Goal: Information Seeking & Learning: Learn about a topic

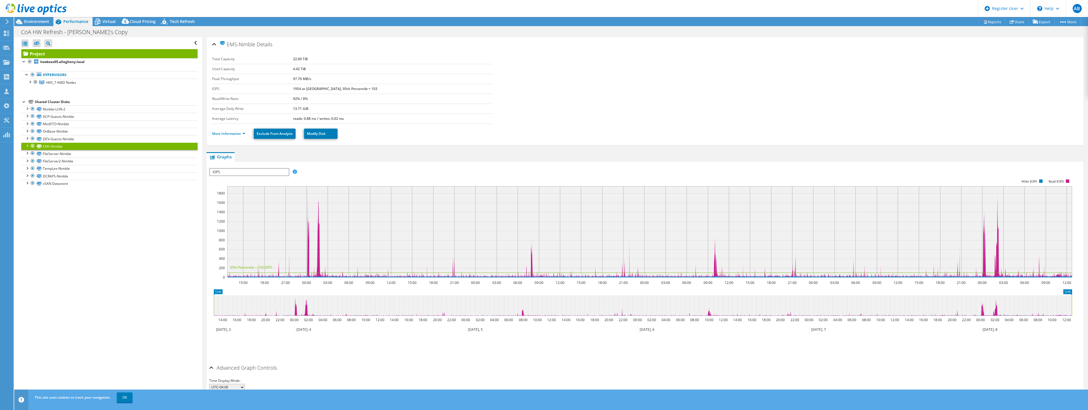
select select "USD"
click at [65, 83] on span "HKS_7 AMD Nodes" at bounding box center [61, 82] width 30 height 5
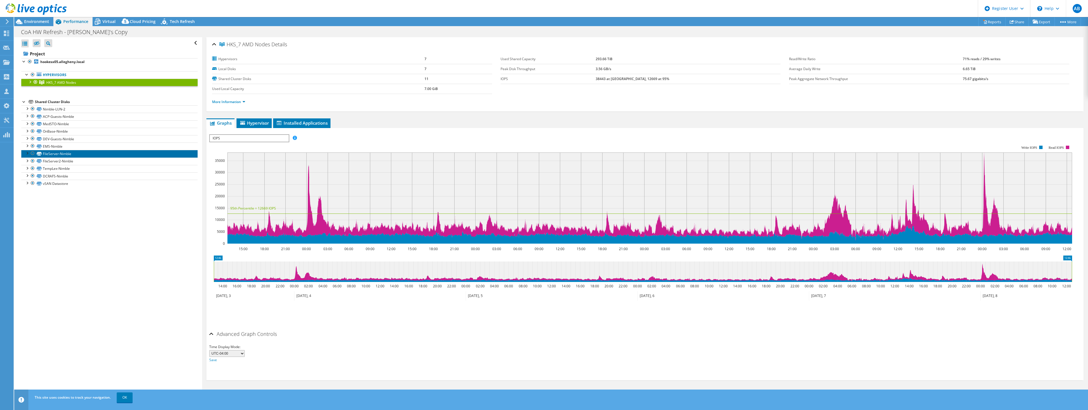
click at [59, 150] on link "FileServer-Nimble" at bounding box center [109, 153] width 176 height 7
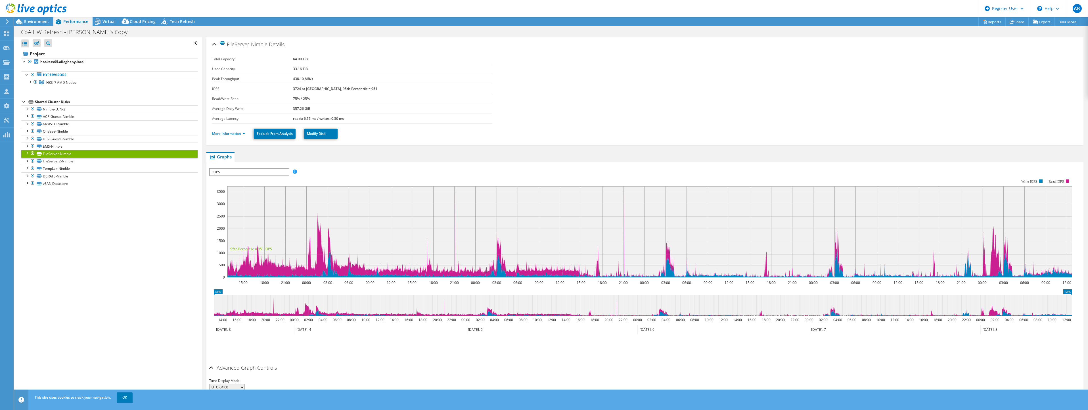
click at [237, 137] on li "More Information" at bounding box center [230, 134] width 37 height 6
click at [237, 135] on link "More Information" at bounding box center [228, 133] width 33 height 5
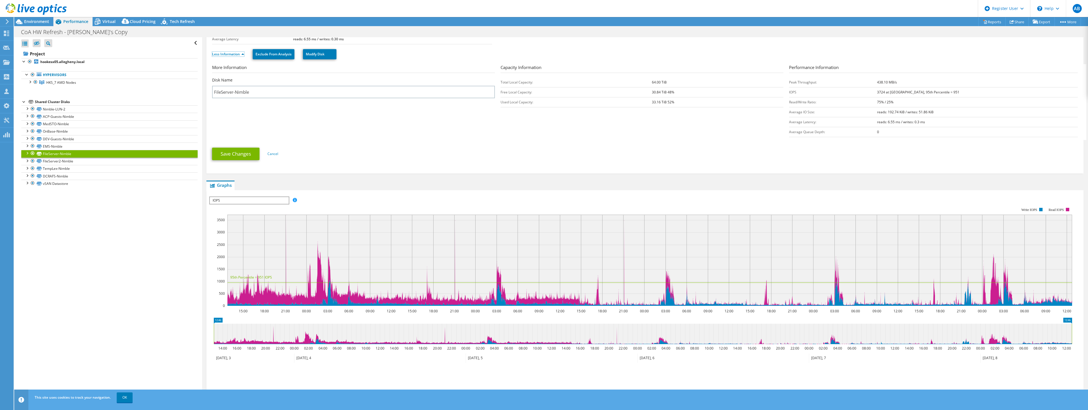
scroll to position [133, 0]
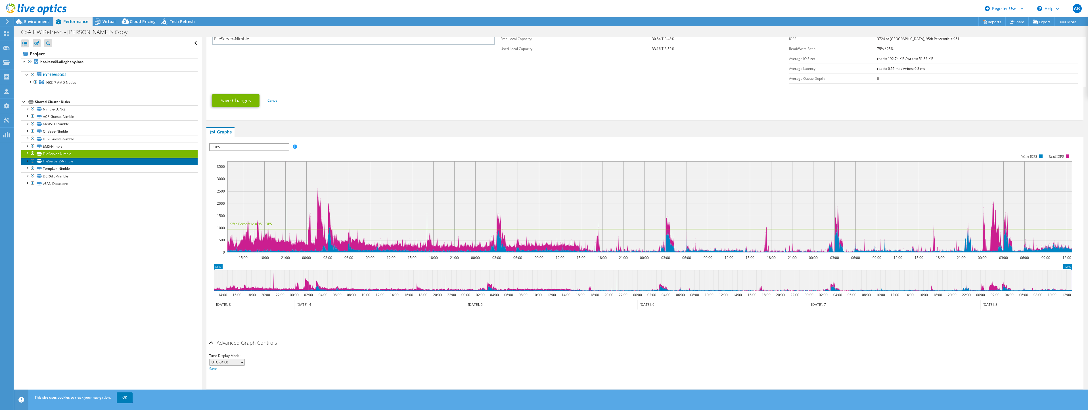
click at [66, 162] on link "FileServer2-Nimble" at bounding box center [109, 161] width 176 height 7
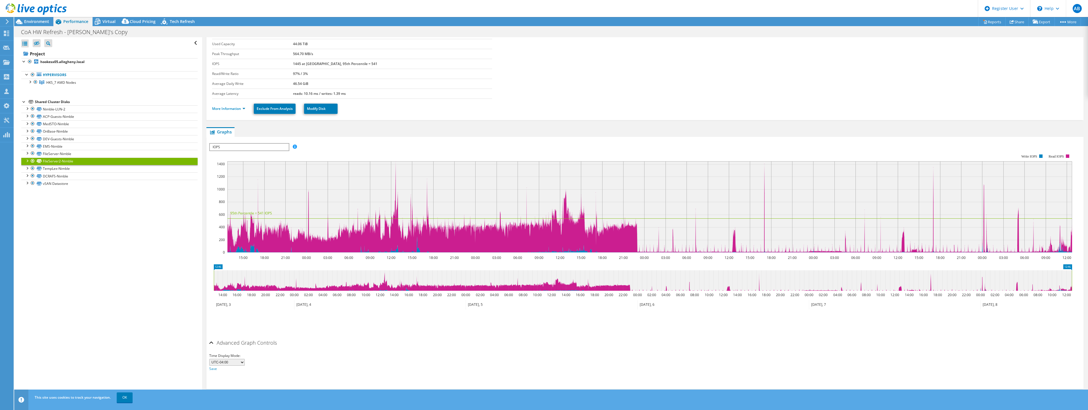
scroll to position [25, 0]
click at [232, 144] on span "IOPS" at bounding box center [249, 147] width 79 height 7
click at [37, 44] on icon at bounding box center [37, 43] width 6 height 4
click at [0, 0] on input "checkbox" at bounding box center [0, 0] width 0 height 0
click at [37, 44] on icon at bounding box center [37, 43] width 6 height 4
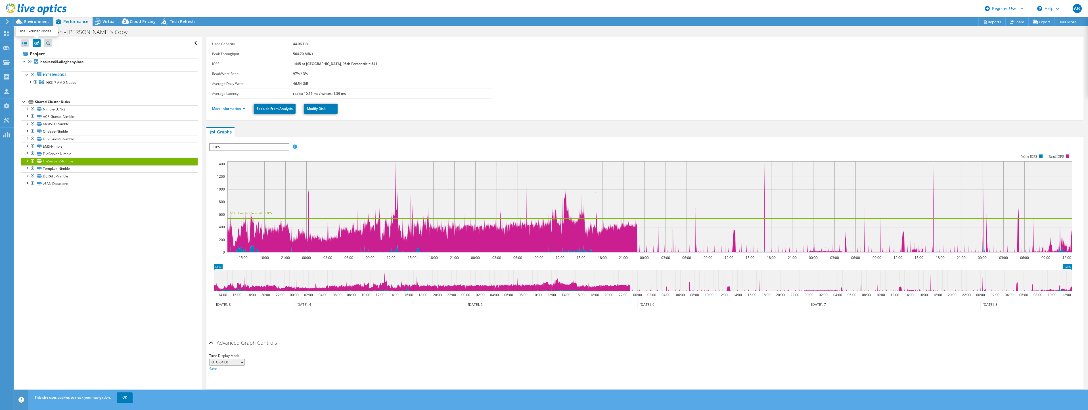
click at [0, 0] on input "checkbox" at bounding box center [0, 0] width 0 height 0
click at [109, 24] on span "Virtual" at bounding box center [108, 21] width 13 height 5
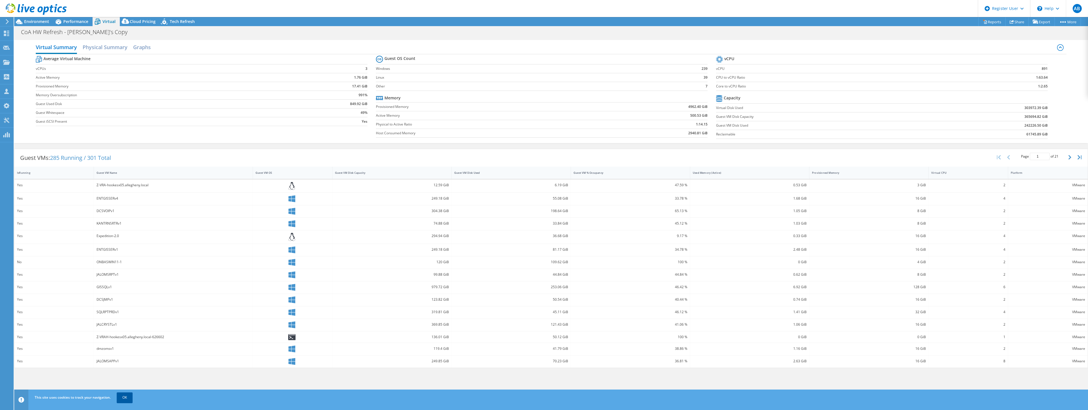
click at [129, 397] on link "OK" at bounding box center [125, 397] width 16 height 10
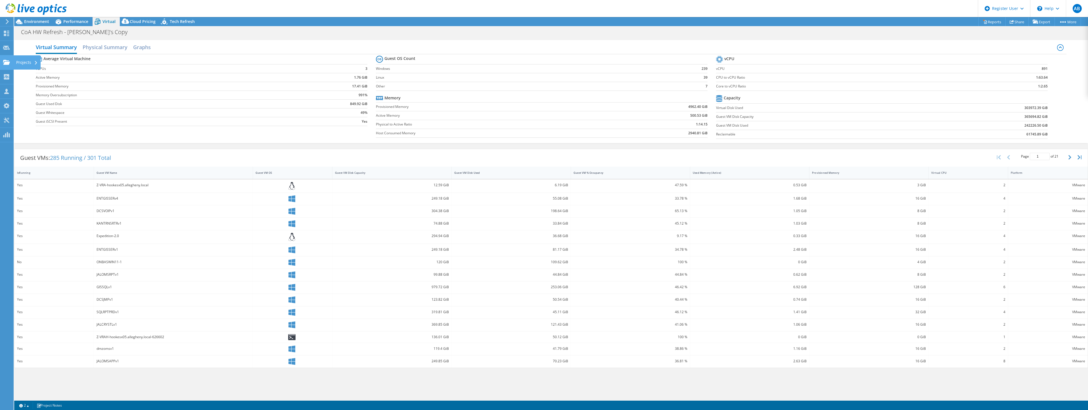
click at [10, 65] on div at bounding box center [6, 63] width 7 height 6
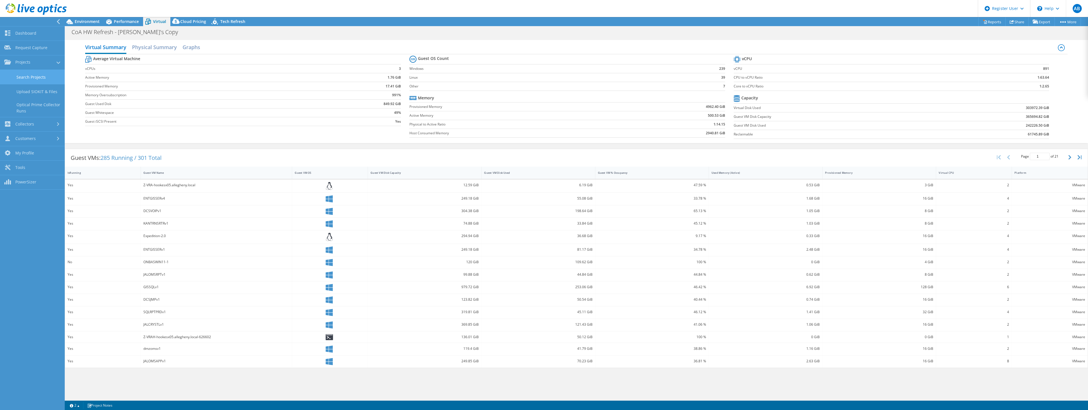
click at [32, 74] on link "Search Projects" at bounding box center [32, 77] width 65 height 14
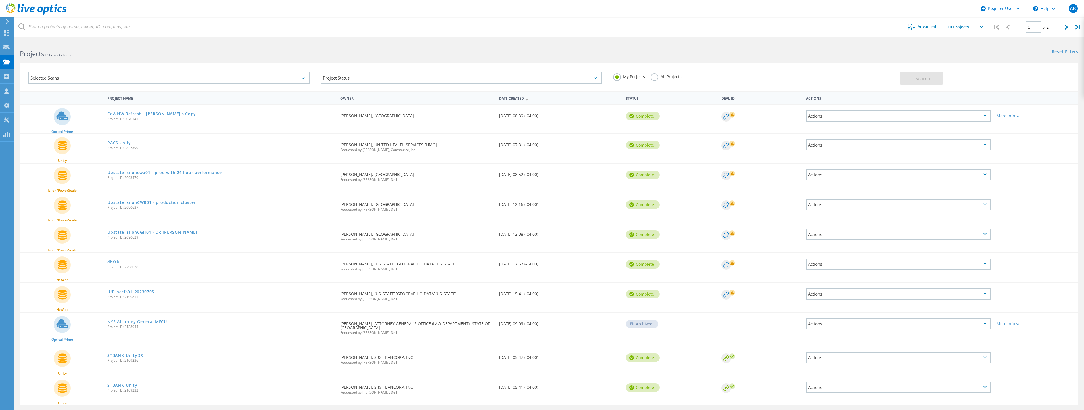
click at [142, 114] on link "CoA HW Refresh - [PERSON_NAME]'s Copy" at bounding box center [151, 114] width 89 height 4
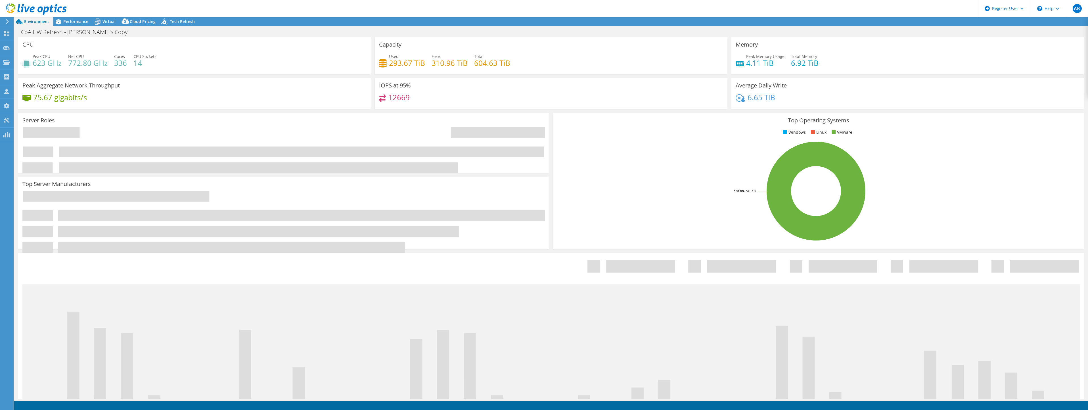
select select "USD"
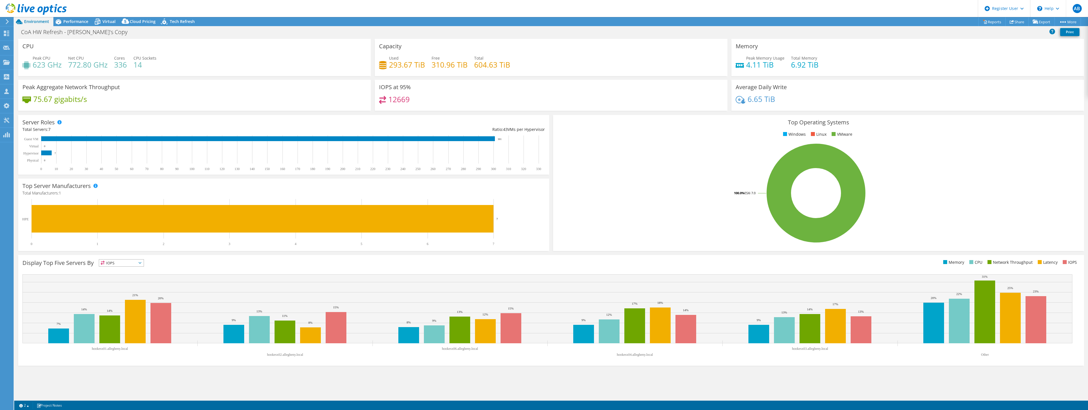
click at [94, 184] on div at bounding box center [95, 186] width 4 height 4
click at [99, 186] on div "Top Server Manufacturers Total Manufacturers: 1 0 1 2 3 4 5 6 7 HPE 7" at bounding box center [283, 215] width 531 height 72
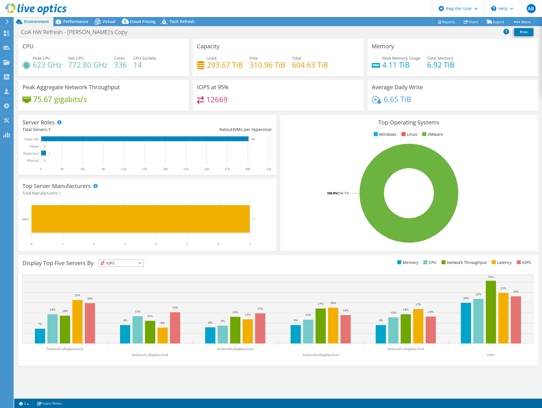
click at [310, 141] on div "Top Operating Systems Windows Linux VMware 100.0% ESXi 7.0" at bounding box center [409, 183] width 258 height 136
click at [5, 63] on use at bounding box center [6, 62] width 7 height 5
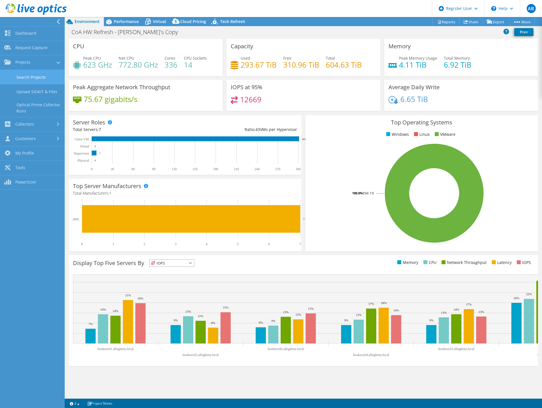
click at [33, 79] on link "Search Projects" at bounding box center [32, 77] width 65 height 14
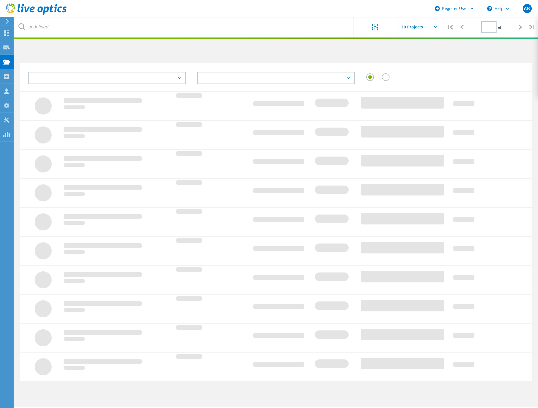
type input "1"
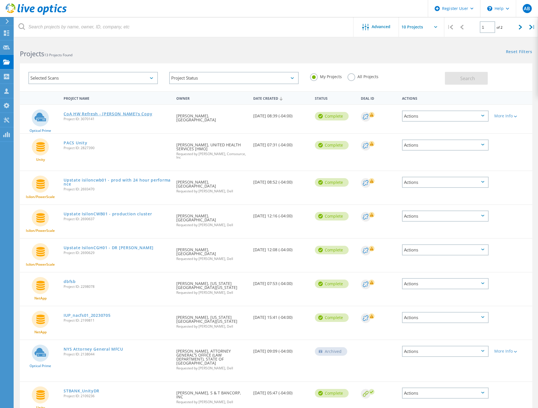
click at [110, 112] on link "CoA HW Refresh - [PERSON_NAME]'s Copy" at bounding box center [108, 114] width 89 height 4
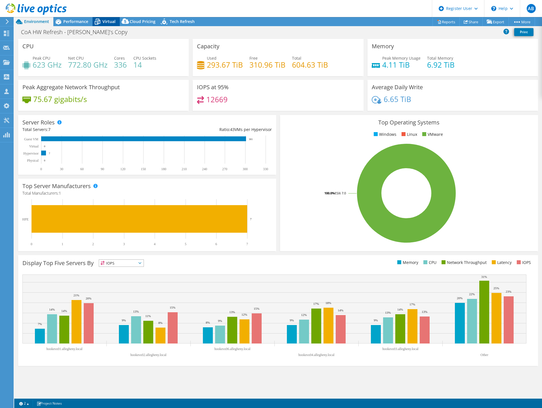
select select "USD"
click at [113, 18] on div "Virtual" at bounding box center [106, 21] width 27 height 9
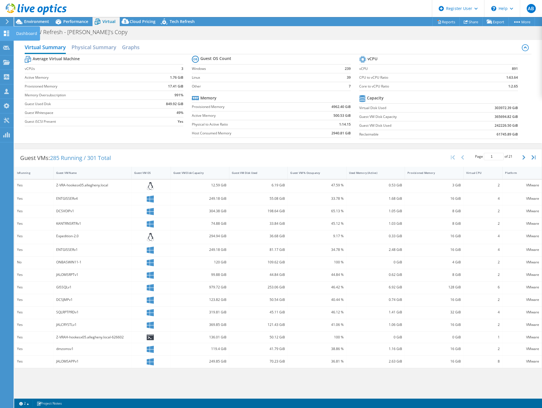
click at [6, 35] on icon at bounding box center [6, 33] width 7 height 5
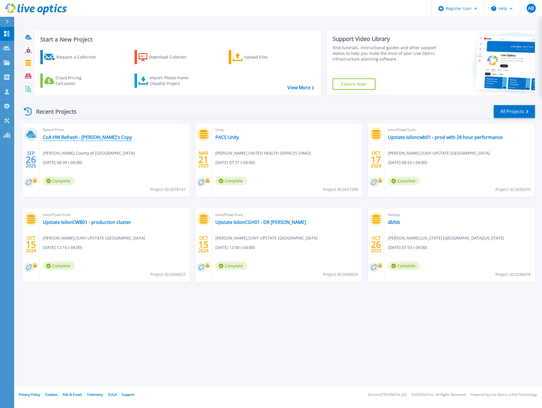
click at [74, 139] on link "CoA HW Refresh - [PERSON_NAME]'s Copy" at bounding box center [87, 137] width 89 height 6
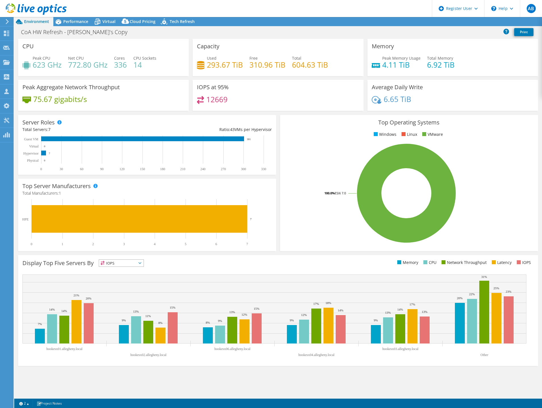
select select "USD"
click at [68, 22] on span "Performance" at bounding box center [75, 21] width 25 height 5
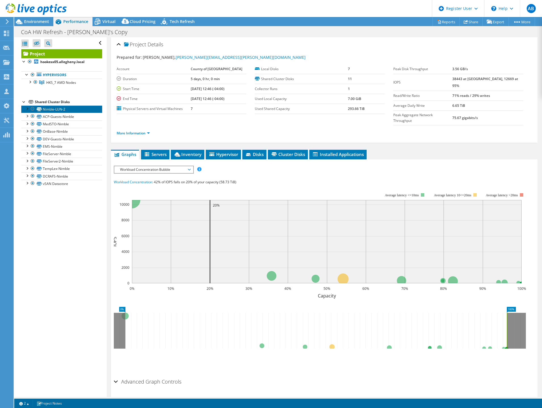
click at [53, 107] on link "Nimble-LUN-2" at bounding box center [61, 108] width 81 height 7
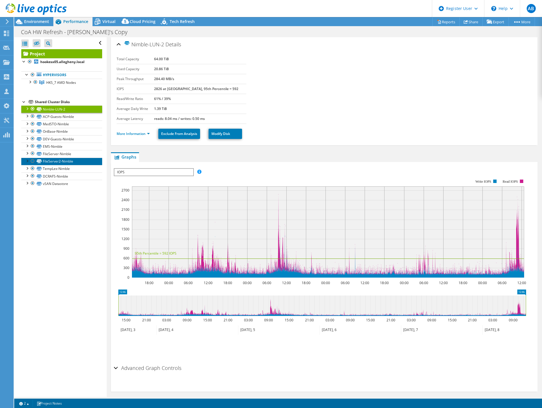
click at [64, 162] on link "FileServer2-Nimble" at bounding box center [61, 161] width 81 height 7
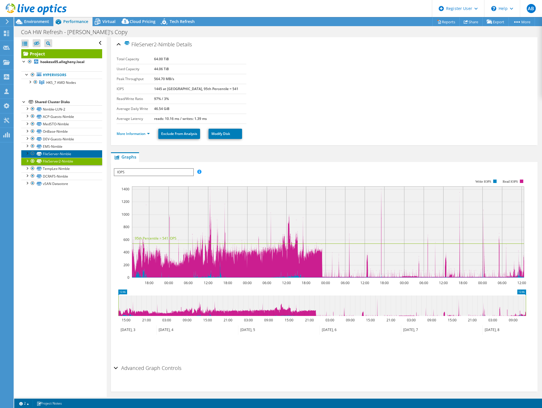
click at [66, 154] on link "FileServer-Nimble" at bounding box center [61, 153] width 81 height 7
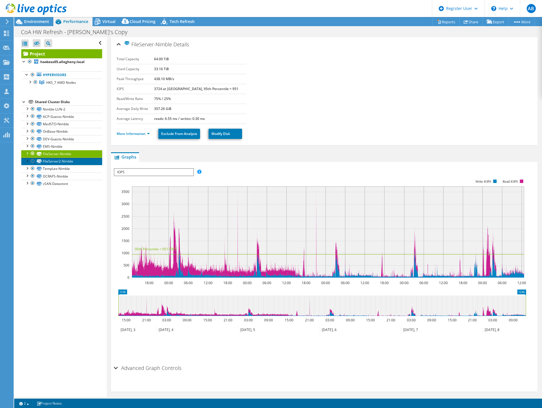
click at [64, 162] on link "FileServer2-Nimble" at bounding box center [61, 161] width 81 height 7
